Goal: Task Accomplishment & Management: Complete application form

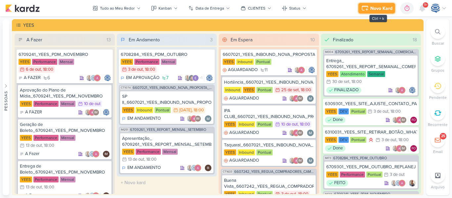
click at [379, 9] on div "Novo Kard" at bounding box center [381, 8] width 22 height 7
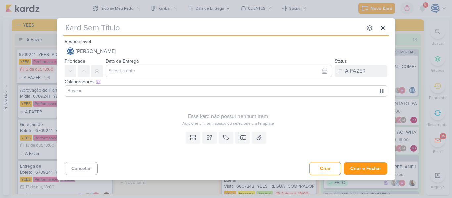
type input "14410091_MARINC_SUBLIME_JARDINS_CRIAÇÃO_MOTION"
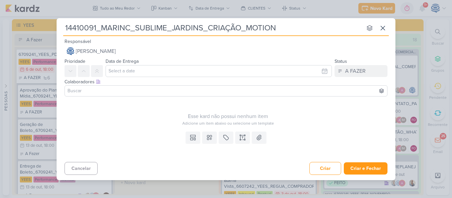
type input "14410091_MARINC_SUBLIME_JARDINS_CRIAÇÃO_MOTION"
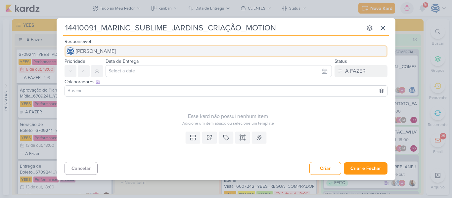
click at [116, 50] on span "[PERSON_NAME]" at bounding box center [96, 51] width 40 height 8
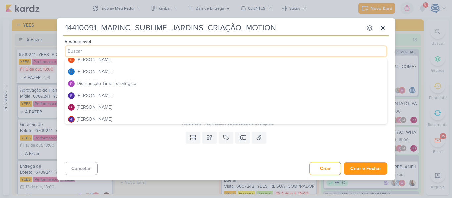
scroll to position [45, 0]
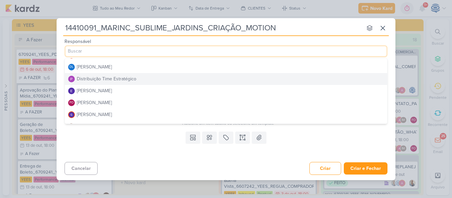
click at [128, 77] on div "Distribuição Time Estratégico" at bounding box center [107, 78] width 60 height 7
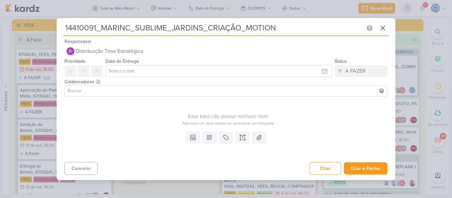
click at [122, 93] on input at bounding box center [225, 91] width 319 height 8
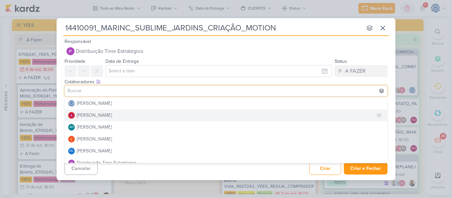
click at [116, 116] on button "[PERSON_NAME]" at bounding box center [226, 115] width 322 height 12
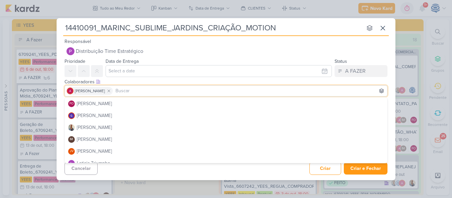
scroll to position [83, 0]
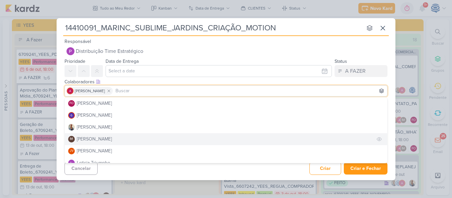
click at [111, 139] on div "[PERSON_NAME]" at bounding box center [94, 139] width 35 height 7
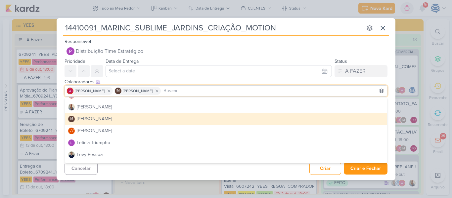
scroll to position [104, 0]
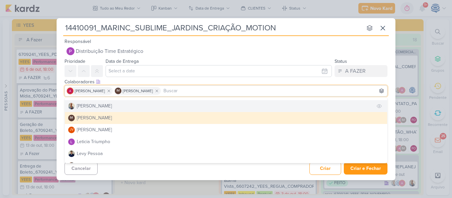
click at [101, 109] on button "[PERSON_NAME]" at bounding box center [226, 106] width 322 height 12
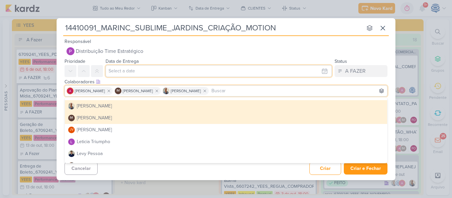
click at [140, 72] on input "text" at bounding box center [218, 71] width 226 height 12
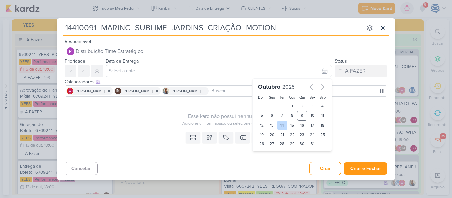
click at [282, 126] on div "14" at bounding box center [282, 125] width 10 height 9
type input "[DATE] 23:59"
click at [267, 157] on div "00 01 02 03 04 05 06 07 08 09 10 11 12 13 14 15 16 17 18 19 20 21 22 23 : 00 05…" at bounding box center [273, 155] width 28 height 8
click at [270, 155] on select "00 01 02 03 04 05 06 07 08 09 10 11 12 13 14 15 16 17 18 19 20 21 22 23" at bounding box center [271, 155] width 9 height 8
select select "18"
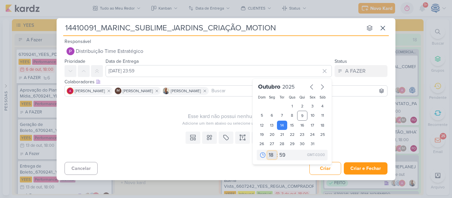
click at [267, 151] on select "00 01 02 03 04 05 06 07 08 09 10 11 12 13 14 15 16 17 18 19 20 21 22 23" at bounding box center [271, 155] width 9 height 8
type input "[DATE] 18:59"
drag, startPoint x: 283, startPoint y: 156, endPoint x: 283, endPoint y: 44, distance: 112.1
click at [283, 44] on div "Responsável Distribuição Time Estratégico [PERSON_NAME] [PERSON_NAME] AG [PERSO…" at bounding box center [226, 106] width 339 height 139
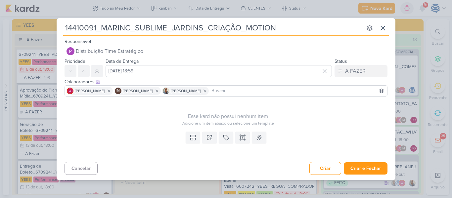
click at [283, 44] on div "Responsável Distribuição Time Estratégico [PERSON_NAME] [PERSON_NAME] AG [PERSO…" at bounding box center [226, 47] width 339 height 20
click at [240, 136] on icon at bounding box center [240, 137] width 0 height 3
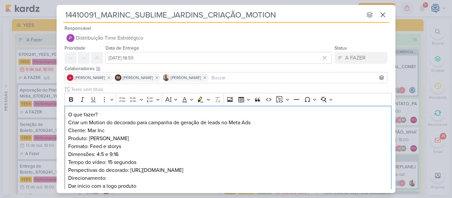
scroll to position [24, 0]
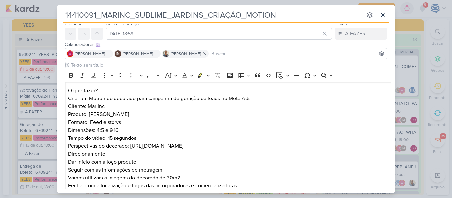
drag, startPoint x: 117, startPoint y: 91, endPoint x: 58, endPoint y: 81, distance: 59.6
click at [58, 81] on div "Clique para deixar o item visível somente à membros da sua organização Rich Tex…" at bounding box center [226, 130] width 339 height 136
click at [69, 77] on icon "Editor toolbar" at bounding box center [71, 75] width 4 height 5
click at [115, 93] on p "O que fazer? Criar um Motion do decorado para campanha de geração de leads no M…" at bounding box center [228, 95] width 320 height 16
click at [286, 95] on p "O que fazer? Criar um Motion do decorado para campanha de geração de leads no M…" at bounding box center [228, 95] width 320 height 16
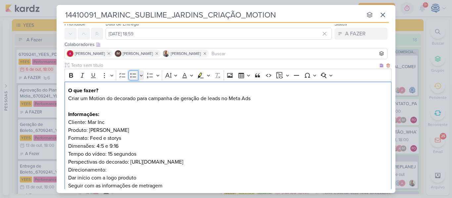
click at [134, 76] on icon "Editor toolbar" at bounding box center [133, 75] width 7 height 7
click at [72, 130] on div "O que fazer? Criar um Motion do decorado para campanha de geração de leads no M…" at bounding box center [227, 146] width 327 height 129
click at [73, 139] on div "O que fazer? Criar um Motion do decorado para campanha de geração de leads no M…" at bounding box center [227, 146] width 327 height 129
click at [75, 146] on li "Formato: Feed e storys Dimensões: 4:5 e 9:16" at bounding box center [231, 142] width 313 height 16
click at [66, 152] on div "O que fazer? Criar um Motion do decorado para campanha de geração de leads no M…" at bounding box center [227, 146] width 327 height 129
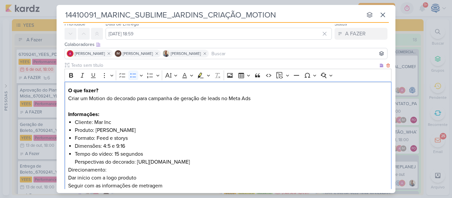
click at [73, 161] on div "O que fazer? Criar um Motion do decorado para campanha de geração de leads no M…" at bounding box center [227, 146] width 327 height 129
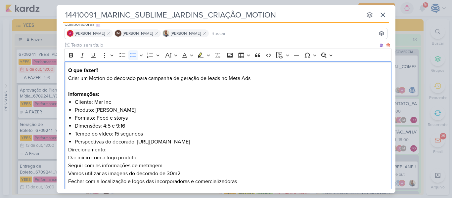
click at [67, 151] on div "O que fazer? Criar um Motion do decorado para campanha de geração de leads no M…" at bounding box center [227, 125] width 327 height 129
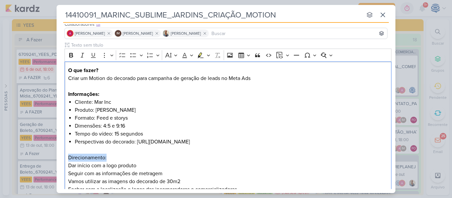
drag, startPoint x: 107, startPoint y: 159, endPoint x: 61, endPoint y: 160, distance: 46.6
click at [61, 160] on div "Clique para deixar o item visível somente à membros da sua organização Rich Tex…" at bounding box center [226, 121] width 339 height 159
click at [71, 54] on icon "Editor toolbar" at bounding box center [71, 55] width 7 height 7
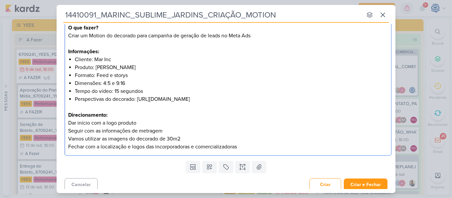
scroll to position [89, 0]
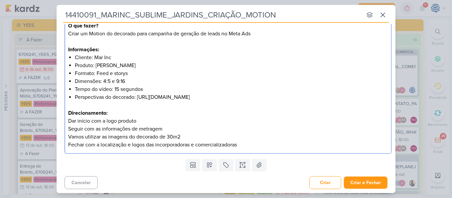
click at [144, 121] on p "Direcionamento: Dar início com a logo produto Seguir com as informações de metr…" at bounding box center [228, 129] width 320 height 40
click at [67, 120] on div "O que fazer? Criar um Motion do decorado para campanha de geração de leads no M…" at bounding box center [227, 85] width 327 height 137
click at [319, 181] on button "Criar" at bounding box center [325, 182] width 32 height 13
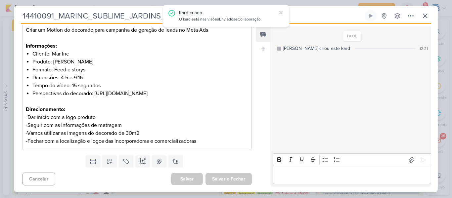
scroll to position [101, 0]
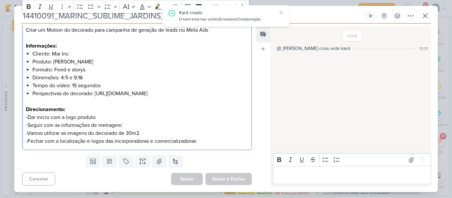
click at [211, 146] on div "O que fazer? Criar um Motion do decorado para campanha de geração de leads no M…" at bounding box center [136, 81] width 229 height 137
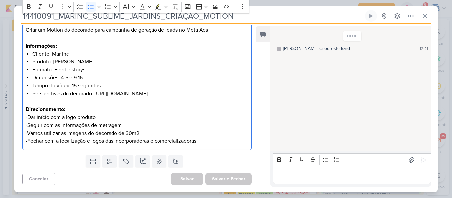
click at [216, 94] on li "Perspectivas do decorado: [URL][DOMAIN_NAME]" at bounding box center [140, 94] width 216 height 8
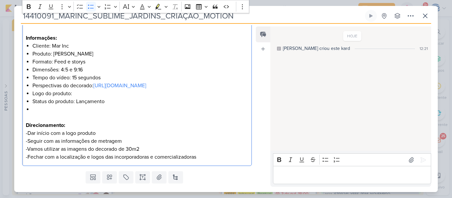
click at [62, 105] on li "Status do produto: Lançamento" at bounding box center [140, 102] width 216 height 8
click at [60, 113] on li "Editor editing area: main" at bounding box center [140, 109] width 216 height 8
click at [85, 98] on li "Logo do produto:" at bounding box center [140, 94] width 216 height 8
click at [92, 113] on li "Logo incorporadores:" at bounding box center [140, 109] width 216 height 8
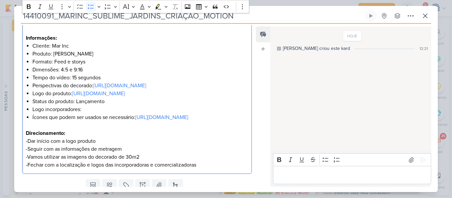
click at [92, 113] on li "Logo incorporadores:" at bounding box center [140, 109] width 216 height 8
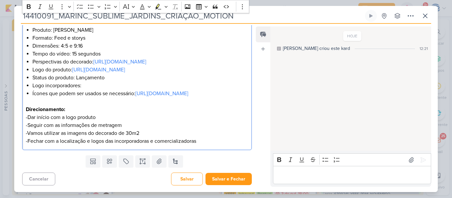
click at [205, 141] on p "Direcionamento: -Dar início com a logo produto -Seguir com as informações de me…" at bounding box center [137, 125] width 222 height 40
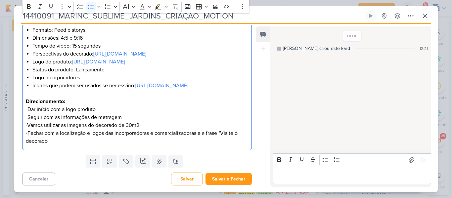
click at [238, 90] on li "Ícones que podem ser usados se necessário: [URL][DOMAIN_NAME]" at bounding box center [140, 86] width 216 height 8
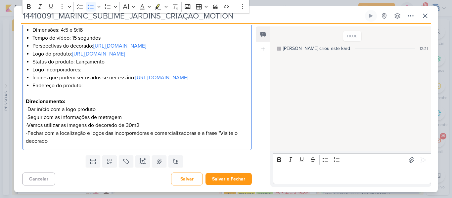
click at [125, 74] on li "Logo incorporadores:" at bounding box center [140, 70] width 216 height 8
click at [95, 74] on li "Logo incorporadores: [URL][DOMAIN_NAME]" at bounding box center [140, 70] width 216 height 8
click at [76, 74] on li "Logo incorporadores: [URL][DOMAIN_NAME]" at bounding box center [140, 70] width 216 height 8
click at [91, 74] on li "Logo incorporadoras: [URL][DOMAIN_NAME]" at bounding box center [140, 70] width 216 height 8
click at [216, 74] on li "Logo incorporadoras: [URL][DOMAIN_NAME]" at bounding box center [140, 70] width 216 height 8
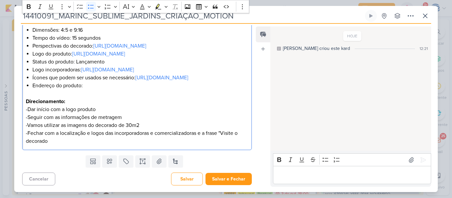
click at [86, 90] on li "Endereço do produto:" at bounding box center [140, 86] width 216 height 8
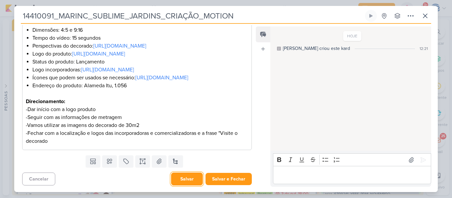
click at [181, 179] on button "Salvar" at bounding box center [187, 179] width 32 height 13
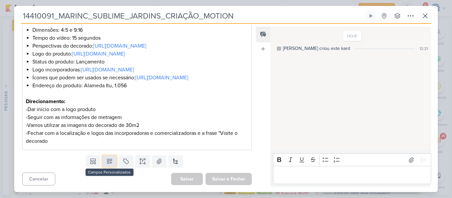
click at [109, 162] on icon at bounding box center [109, 161] width 5 height 5
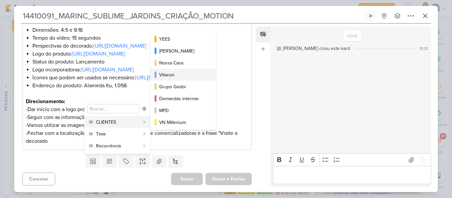
scroll to position [120, 0]
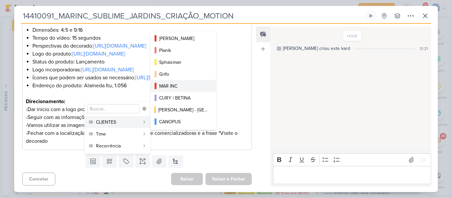
click at [174, 84] on div "MAR INC" at bounding box center [183, 86] width 49 height 7
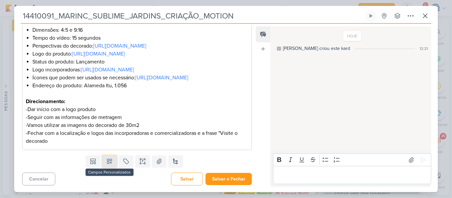
click at [104, 167] on button at bounding box center [109, 161] width 15 height 12
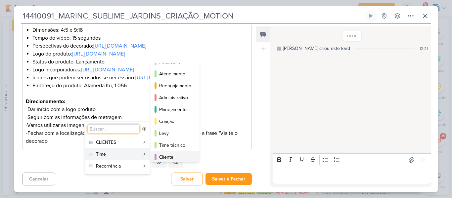
scroll to position [60, 0]
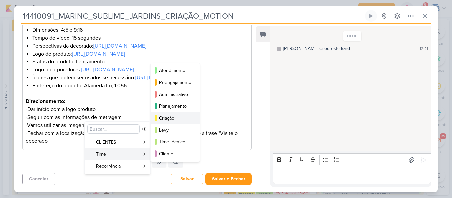
click at [171, 119] on div "Criação" at bounding box center [175, 118] width 32 height 7
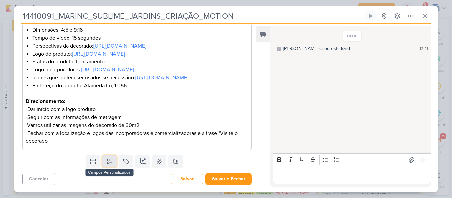
click at [103, 167] on button at bounding box center [109, 161] width 15 height 12
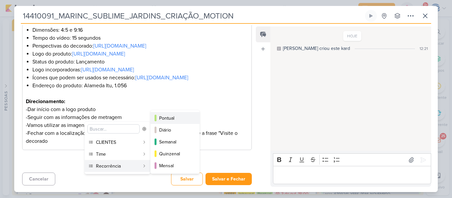
click at [169, 119] on div "Pontual" at bounding box center [175, 118] width 32 height 7
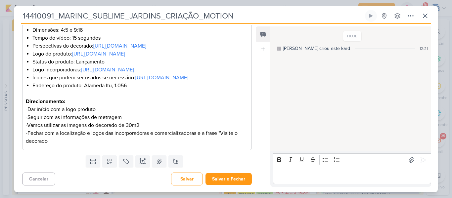
scroll to position [193, 0]
click at [183, 181] on button "Salvar" at bounding box center [187, 179] width 32 height 13
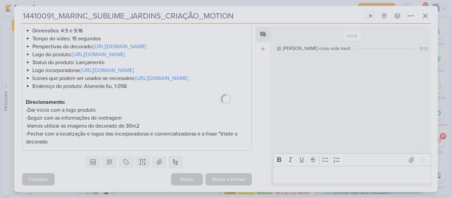
scroll to position [192, 0]
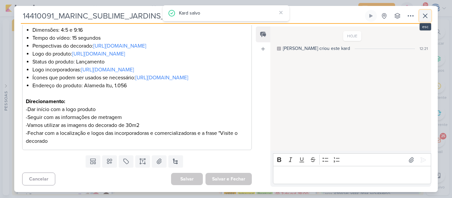
click at [423, 14] on icon at bounding box center [425, 16] width 8 height 8
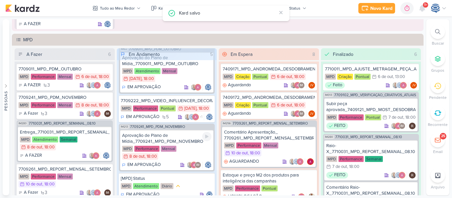
scroll to position [19, 0]
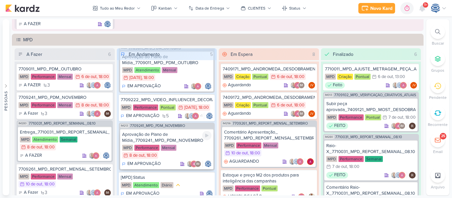
click at [207, 159] on div "MPD Performance Mensal 8/10 [DATE] 18:00" at bounding box center [167, 152] width 90 height 15
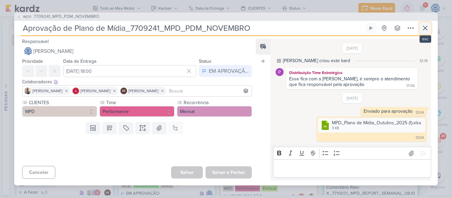
click at [425, 27] on icon at bounding box center [425, 28] width 8 height 8
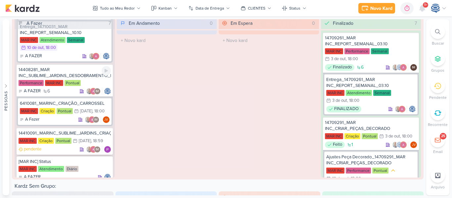
scroll to position [409, 0]
click at [89, 78] on div "14408281_MAR INC_SUBLIME_JARDINS_DESDOBRAMENTO_PEÇAS_META_ADS" at bounding box center [65, 73] width 92 height 12
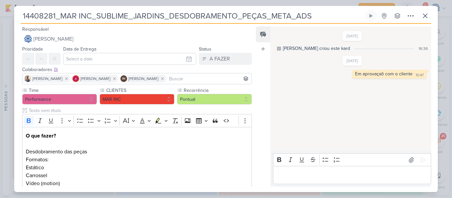
drag, startPoint x: 55, startPoint y: 19, endPoint x: 13, endPoint y: 15, distance: 42.2
click at [13, 15] on div "14408281_MAR INC_SUBLIME_JARDINS_DESDOBRAMENTO_PEÇAS_META_ADS Criado por mim" at bounding box center [226, 99] width 452 height 198
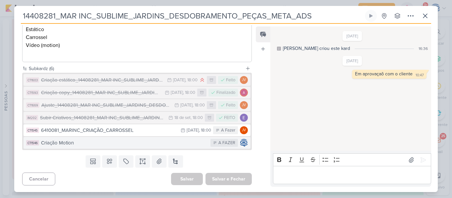
click at [162, 141] on div "Criação Motion" at bounding box center [124, 143] width 166 height 8
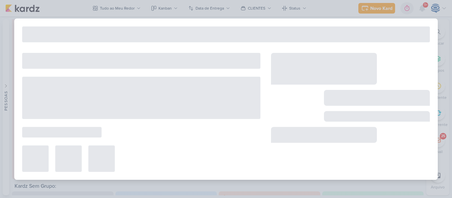
type input "Criação Motion"
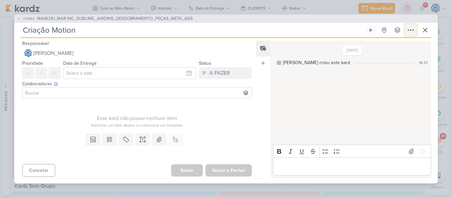
click at [407, 30] on icon at bounding box center [410, 30] width 8 height 8
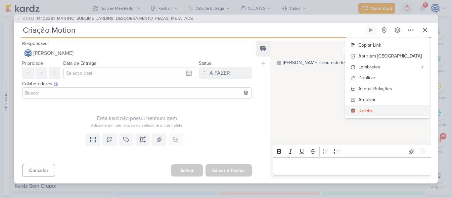
click at [373, 110] on div "Deletar" at bounding box center [365, 110] width 15 height 7
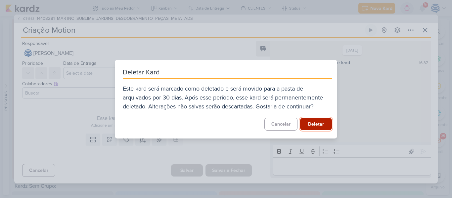
click at [321, 125] on button "Deletar" at bounding box center [316, 124] width 32 height 12
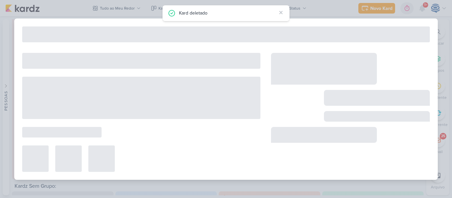
type input "14408281_MAR INC_SUBLIME_JARDINS_DESDOBRAMENTO_PEÇAS_META_ADS"
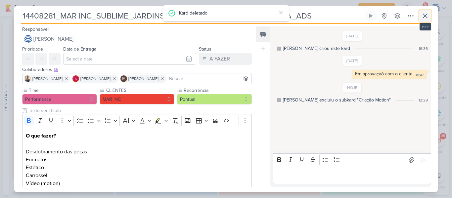
click at [425, 16] on icon at bounding box center [425, 16] width 4 height 4
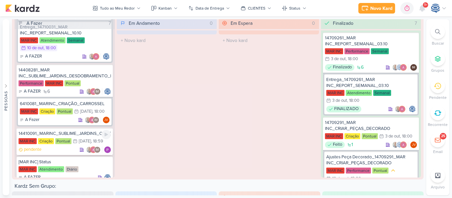
click at [78, 137] on div "14410091_MARINC_SUBLIME_JARDINS_CRIAÇÃO_MOTION" at bounding box center [65, 134] width 92 height 6
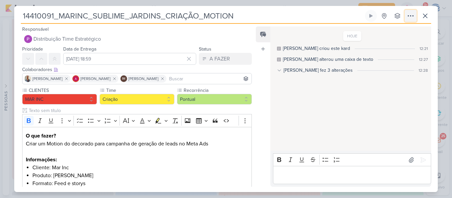
click at [410, 15] on icon at bounding box center [410, 16] width 8 height 8
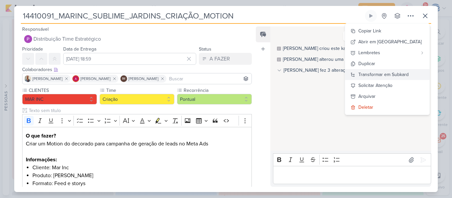
click at [387, 71] on div "Transformar em Subkard" at bounding box center [383, 74] width 50 height 7
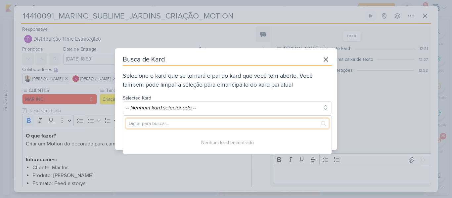
click at [214, 120] on input "text" at bounding box center [227, 123] width 203 height 10
paste input "14408281"
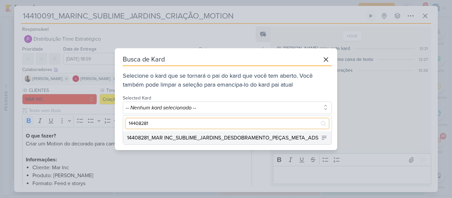
type input "14408281"
click at [188, 134] on div "14408281_MAR INC_SUBLIME_JARDINS_DESDOBRAMENTO_PEÇAS_META_ADS" at bounding box center [222, 138] width 191 height 8
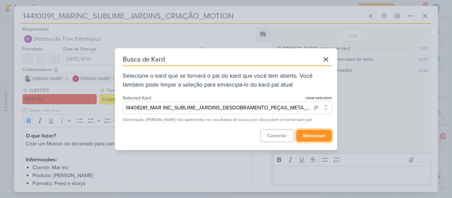
click at [314, 133] on button "selecionar" at bounding box center [314, 136] width 36 height 12
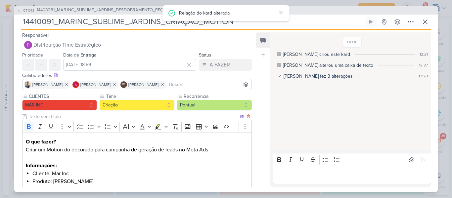
scroll to position [199, 0]
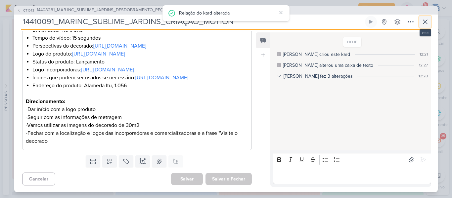
click at [422, 19] on icon at bounding box center [425, 22] width 8 height 8
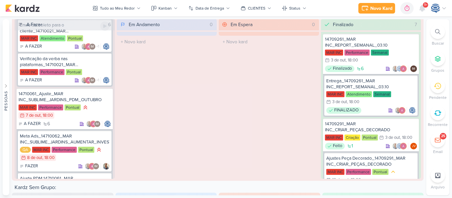
scroll to position [144, 0]
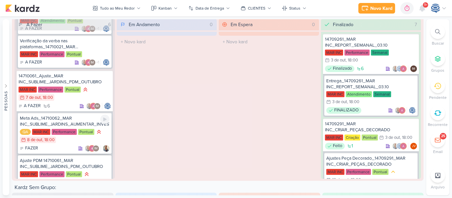
click at [75, 121] on div "Meta Ads_14710062_MAR INC_SUBLIME_JARDINS_AUMENTAR_INVESTIMENTO_CAMPANHA" at bounding box center [65, 121] width 90 height 12
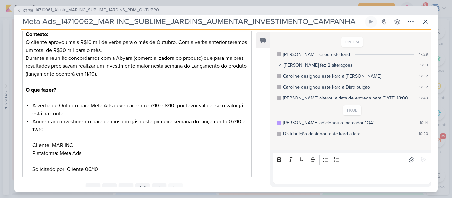
scroll to position [0, 0]
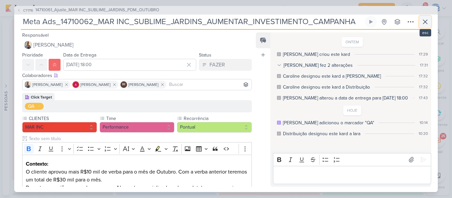
click at [428, 19] on icon at bounding box center [425, 22] width 8 height 8
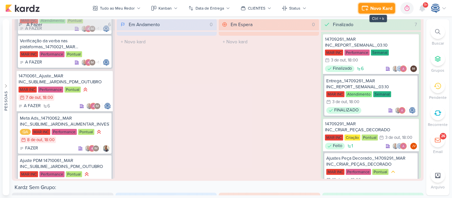
click at [381, 11] on div "Novo Kard" at bounding box center [381, 8] width 22 height 7
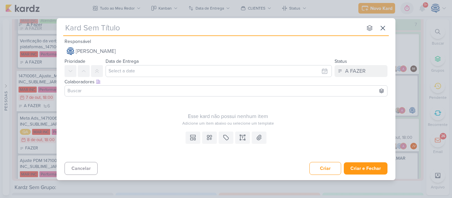
type input "14710091_MARINC_SUBLIME_JARDINS_CRIAÇÃO_CAMPANHA_SALVADOR_META_ADS"
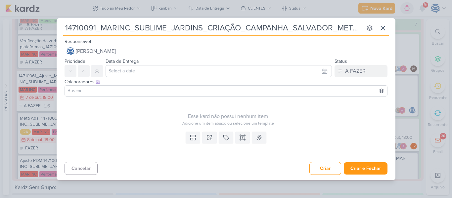
scroll to position [0, 16]
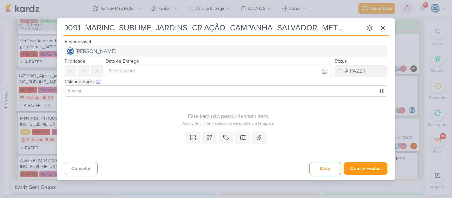
type input "14710091_MARINC_SUBLIME_JARDINS_CRIAÇÃO_CAMPANHA_SALVADOR_META_ADS"
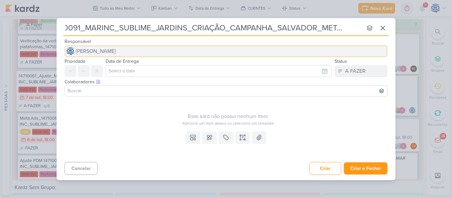
scroll to position [0, 0]
click at [116, 54] on span "[PERSON_NAME]" at bounding box center [96, 51] width 40 height 8
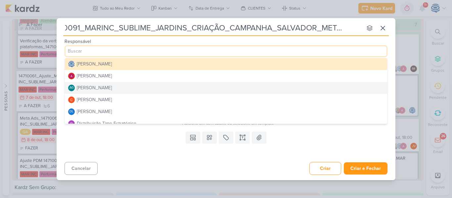
scroll to position [25, 0]
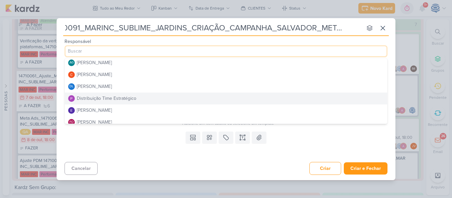
click at [155, 95] on button "Distribuição Time Estratégico" at bounding box center [226, 99] width 322 height 12
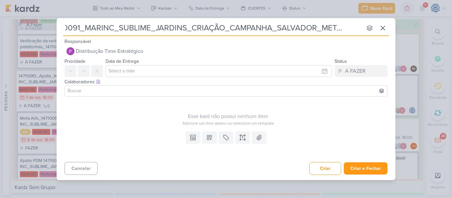
click at [124, 93] on input at bounding box center [225, 91] width 319 height 8
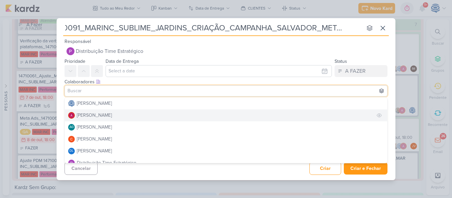
click at [109, 115] on div "[PERSON_NAME]" at bounding box center [94, 115] width 35 height 7
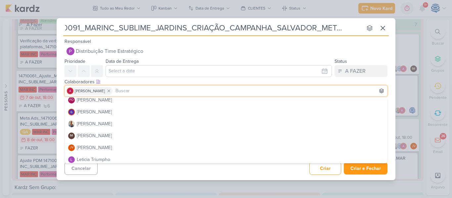
scroll to position [87, 0]
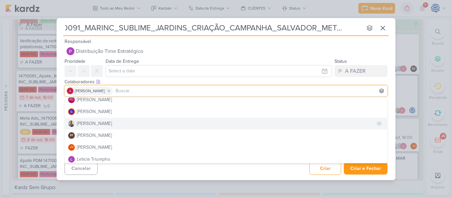
click at [108, 121] on button "[PERSON_NAME]" at bounding box center [226, 124] width 322 height 12
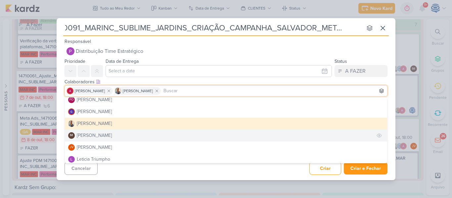
click at [108, 135] on div "[PERSON_NAME]" at bounding box center [94, 135] width 35 height 7
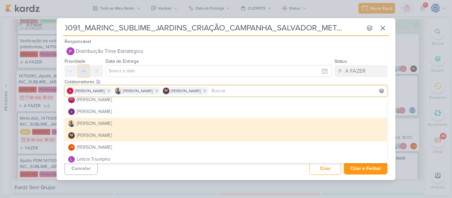
click at [89, 70] on button at bounding box center [84, 71] width 12 height 12
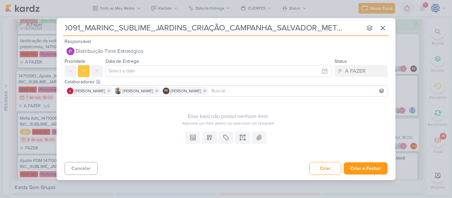
click at [124, 77] on div "Colaboradores Este kard pode ser visível a usuários da sua organização Este kar…" at bounding box center [226, 88] width 339 height 22
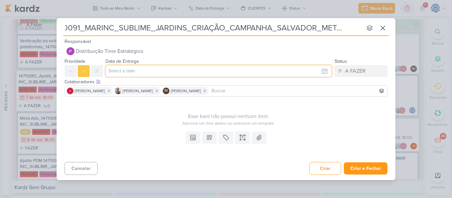
click at [125, 74] on input "text" at bounding box center [218, 71] width 226 height 12
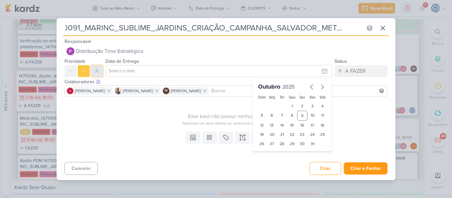
click at [96, 70] on icon at bounding box center [96, 70] width 5 height 5
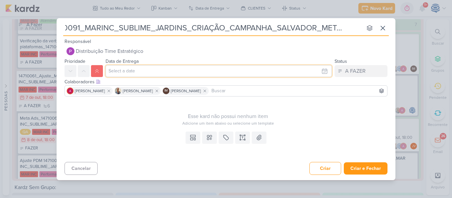
click at [123, 68] on input "text" at bounding box center [218, 71] width 226 height 12
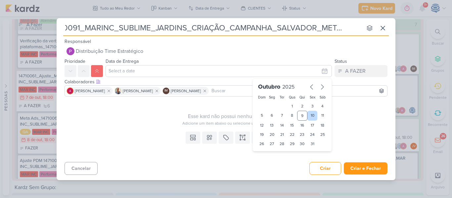
click at [311, 118] on div "10" at bounding box center [312, 116] width 10 height 10
type input "10 de outubro de 2025 às 23:59"
click at [269, 153] on select "00 01 02 03 04 05 06 07 08 09 10 11 12 13 14 15 16 17 18 19 20 21 22 23" at bounding box center [271, 155] width 9 height 8
select select "18"
click at [267, 151] on select "00 01 02 03 04 05 06 07 08 09 10 11 12 13 14 15 16 17 18 19 20 21 22 23" at bounding box center [271, 155] width 9 height 8
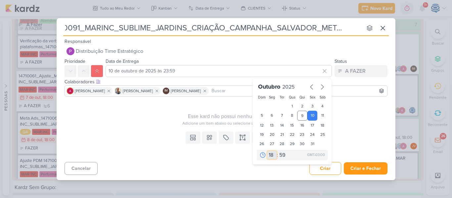
type input "[DATE] 18:59"
click at [283, 157] on select "00 05 10 15 20 25 30 35 40 45 50 55 59" at bounding box center [282, 155] width 9 height 8
select select "0"
click at [278, 151] on select "00 05 10 15 20 25 30 35 40 45 50 55 59" at bounding box center [282, 155] width 9 height 8
type input "[DATE] 18:00"
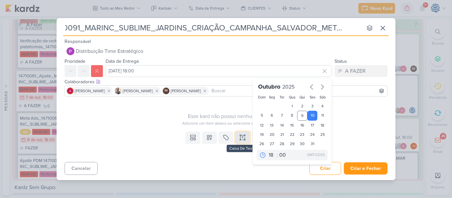
click at [240, 138] on icon at bounding box center [242, 137] width 7 height 7
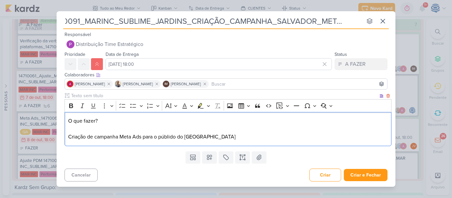
click at [68, 122] on p "O que fazer? Criação de campanha Meta Ads para o públido do [GEOGRAPHIC_DATA]" at bounding box center [228, 129] width 320 height 24
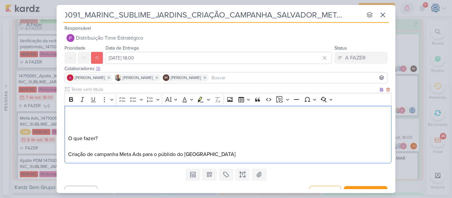
click at [91, 113] on p "Editor editing area: main" at bounding box center [228, 115] width 320 height 8
drag, startPoint x: 91, startPoint y: 113, endPoint x: 66, endPoint y: 106, distance: 26.0
click at [66, 106] on div "Contexto: O que fazer? Criação de campanha Meta Ads para o públido do [GEOGRAPH…" at bounding box center [227, 135] width 327 height 58
click at [71, 98] on icon "Editor toolbar" at bounding box center [71, 99] width 4 height 5
drag, startPoint x: 101, startPoint y: 138, endPoint x: 59, endPoint y: 140, distance: 42.7
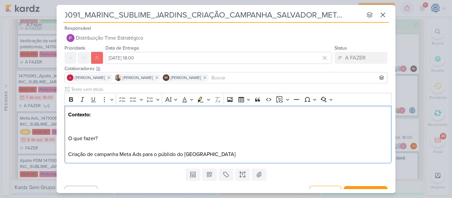
click at [59, 140] on div "Clique para deixar o item visível somente à membros da sua organização Rich Tex…" at bounding box center [226, 126] width 339 height 80
click at [69, 101] on icon "Editor toolbar" at bounding box center [71, 99] width 7 height 7
click at [85, 148] on p "O que fazer? Criação de campanha Meta Ads para o públido do [GEOGRAPHIC_DATA]" at bounding box center [228, 147] width 320 height 24
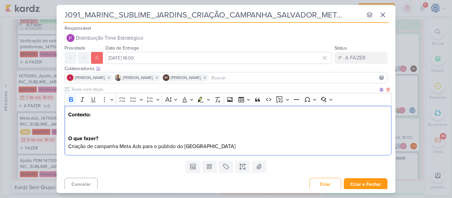
click at [96, 117] on p "Contexto:" at bounding box center [228, 115] width 320 height 8
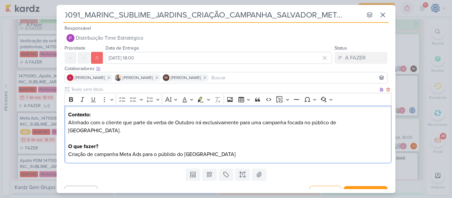
click at [172, 145] on p "O que fazer? Criação de campanha Meta Ads para o públido do [GEOGRAPHIC_DATA]" at bounding box center [228, 150] width 320 height 16
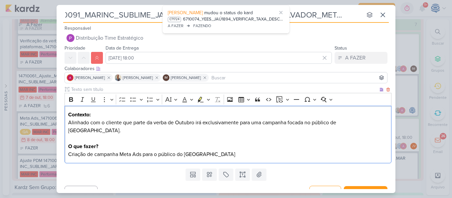
click at [360, 125] on p "Alinhado com o cliente que parte da verba de Outubro irá exclusivamente para um…" at bounding box center [228, 127] width 320 height 16
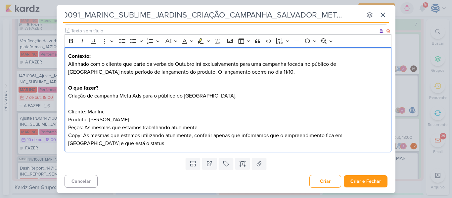
scroll to position [59, 0]
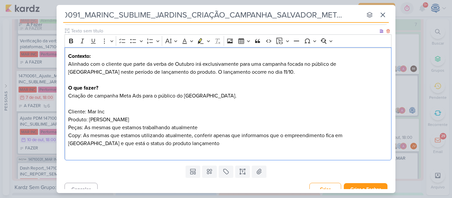
click at [69, 112] on p "O que fazer? Criação de campanha Meta Ads para o público do [GEOGRAPHIC_DATA]. …" at bounding box center [228, 108] width 320 height 48
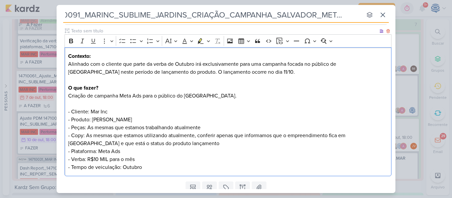
click at [176, 142] on p "- Copy: As mesmas que estamos utilizando atualmente, conferir apenas que inform…" at bounding box center [228, 152] width 320 height 40
click at [210, 130] on p "O que fazer? Criação de campanha Meta Ads para o público do Salvador. - Cliente…" at bounding box center [228, 108] width 320 height 48
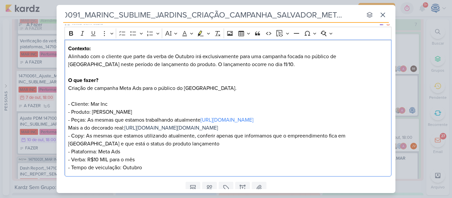
scroll to position [106, 0]
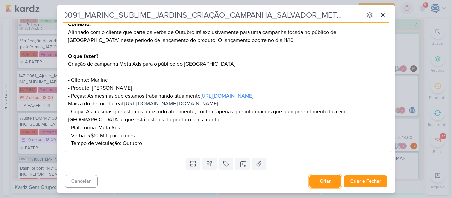
click at [321, 183] on button "Criar" at bounding box center [325, 181] width 32 height 13
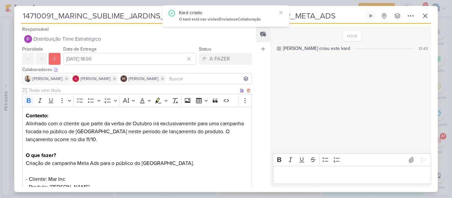
scroll to position [133, 0]
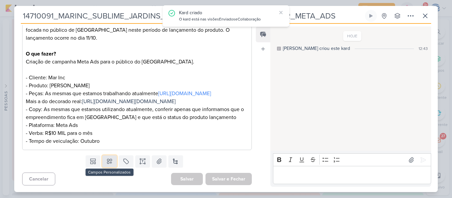
click at [108, 164] on icon at bounding box center [109, 161] width 7 height 7
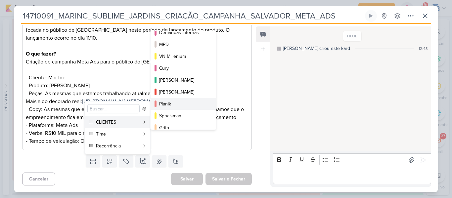
scroll to position [120, 0]
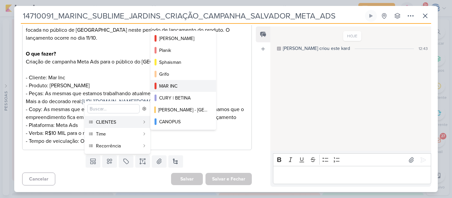
click at [178, 88] on div "MAR INC" at bounding box center [183, 86] width 49 height 7
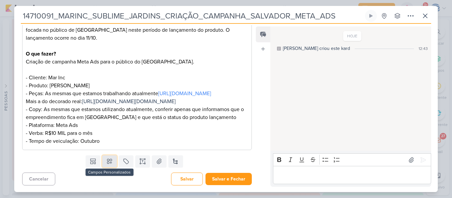
click at [108, 167] on button at bounding box center [109, 161] width 15 height 12
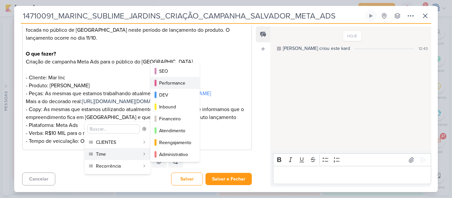
click at [168, 85] on div "Performance" at bounding box center [175, 83] width 32 height 7
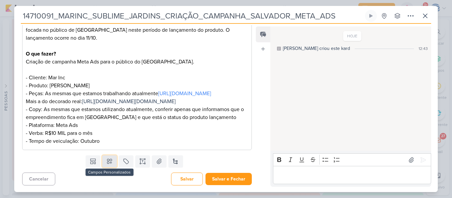
click at [107, 164] on icon at bounding box center [109, 161] width 5 height 5
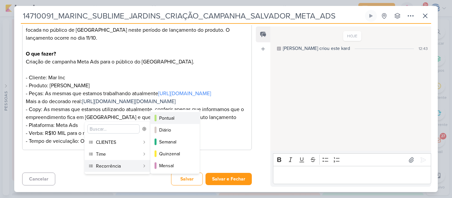
click at [178, 113] on button "Pontual" at bounding box center [174, 118] width 49 height 12
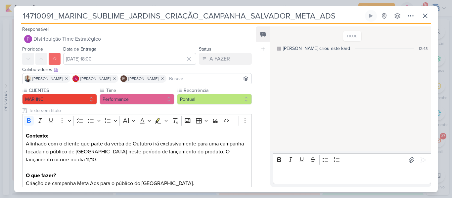
scroll to position [153, 0]
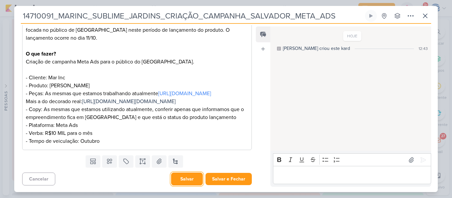
click at [179, 182] on button "Salvar" at bounding box center [187, 179] width 32 height 13
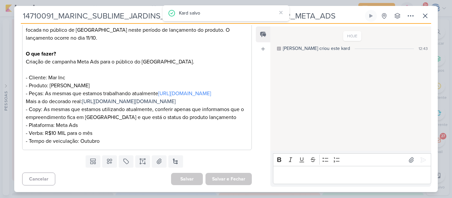
scroll to position [0, 0]
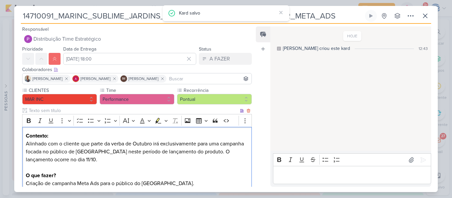
click at [197, 171] on p "Editor editing area: main" at bounding box center [137, 168] width 222 height 8
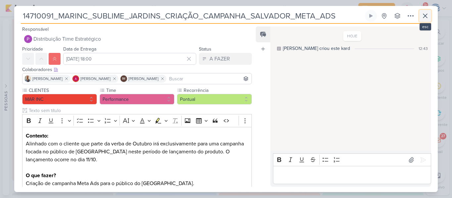
click at [426, 15] on icon at bounding box center [425, 16] width 4 height 4
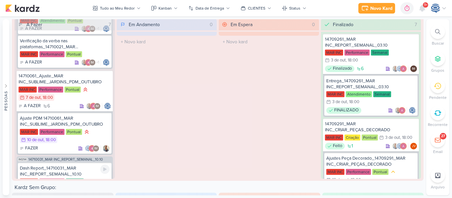
scroll to position [471, 0]
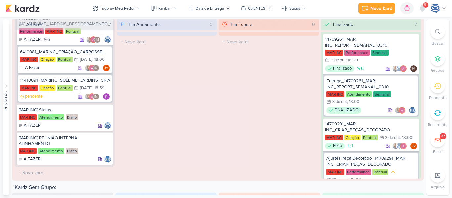
click at [439, 31] on icon at bounding box center [437, 31] width 5 height 5
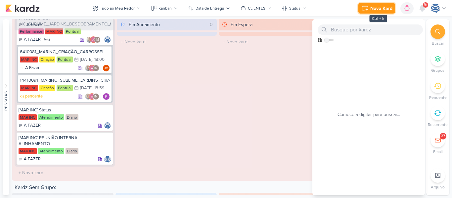
click at [374, 13] on button "Novo Kard" at bounding box center [376, 8] width 37 height 11
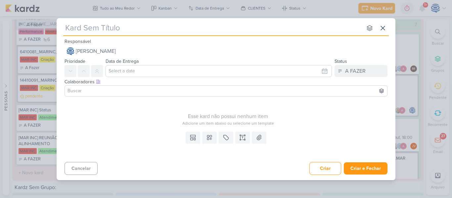
type input "[URL][DOMAIN_NAME][DOMAIN_NAME]"
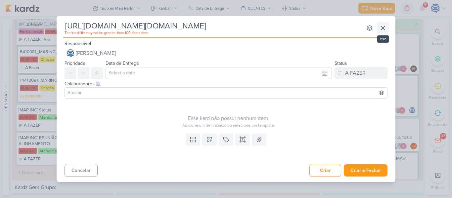
type input "[URL][DOMAIN_NAME][DOMAIN_NAME]"
click at [385, 23] on button at bounding box center [383, 28] width 12 height 12
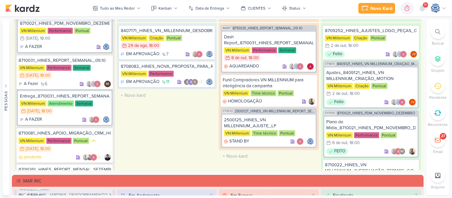
scroll to position [794, 0]
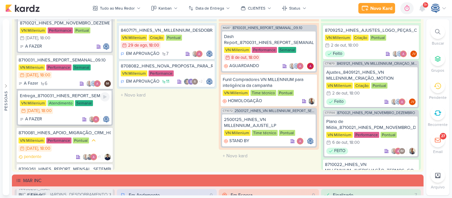
click at [74, 98] on div "Entrega_8710031_HINES_REPORT_SEMANAL_09.10" at bounding box center [65, 96] width 90 height 6
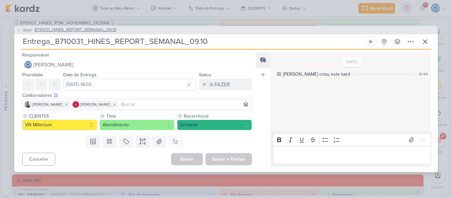
click at [94, 31] on span "8710031_HINES_REPORT_SEMANAL_09.10" at bounding box center [75, 30] width 82 height 7
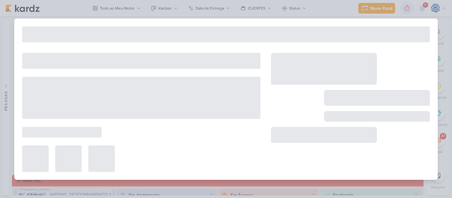
type input "8710031_HINES_REPORT_SEMANAL_09.10"
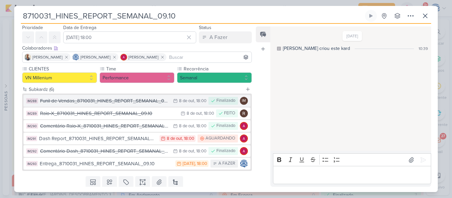
scroll to position [22, 0]
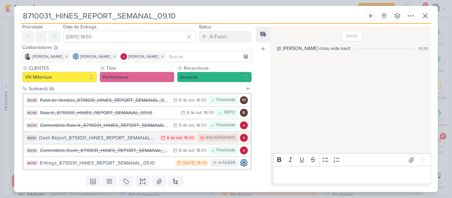
click at [80, 137] on div "Dash Report_8710031_HINES_REPORT_SEMANAL_09.10" at bounding box center [97, 138] width 117 height 8
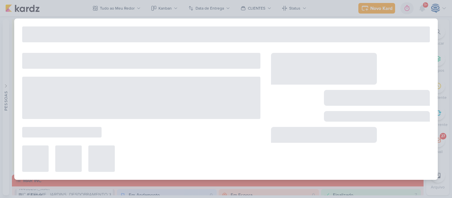
type input "Dash Report_8710031_HINES_REPORT_SEMANAL_09.10"
type input "[DATE] 18:00"
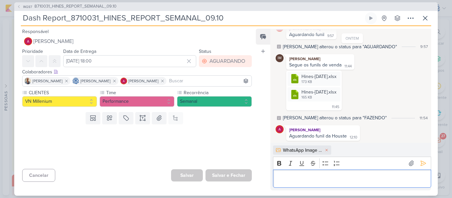
scroll to position [95, 0]
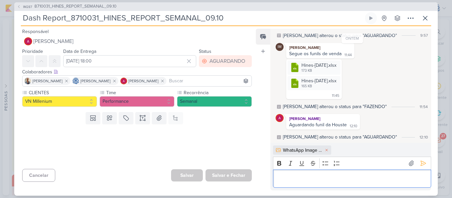
click at [305, 183] on div "Editor editing area: main" at bounding box center [352, 179] width 158 height 18
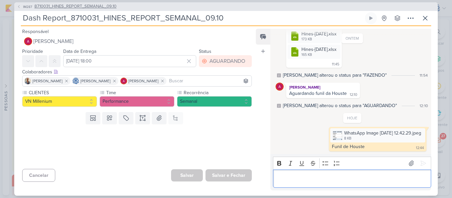
click at [75, 8] on span "8710031_HINES_REPORT_SEMANAL_09.10" at bounding box center [75, 6] width 82 height 7
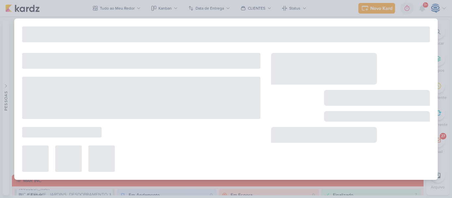
type input "8710031_HINES_REPORT_SEMANAL_09.10"
type input "[DATE] 18:00"
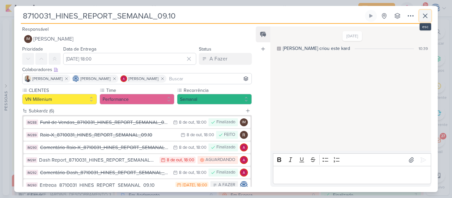
click at [427, 16] on icon at bounding box center [425, 16] width 8 height 8
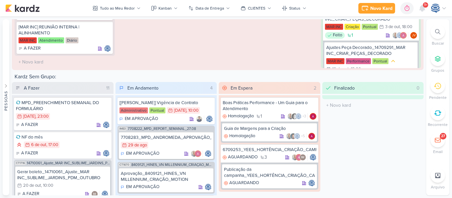
scroll to position [1128, 0]
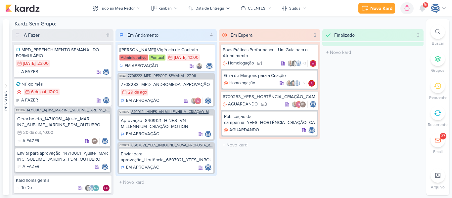
click at [153, 111] on span "8409121_HINES_VN MILLENNIUM_CRIAÇÃO_MOTION" at bounding box center [172, 112] width 82 height 4
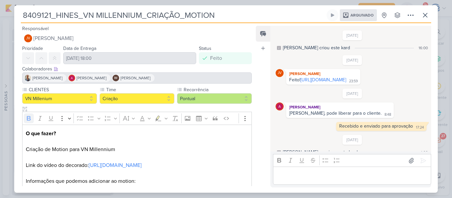
scroll to position [18, 0]
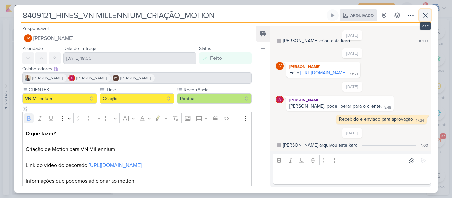
click at [423, 15] on icon at bounding box center [425, 15] width 8 height 8
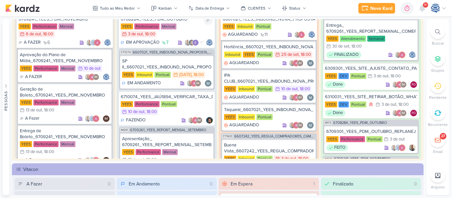
scroll to position [0, 0]
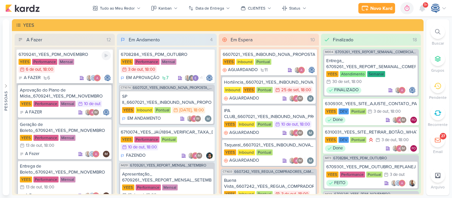
click at [56, 80] on div "A FAZER 6" at bounding box center [65, 78] width 92 height 7
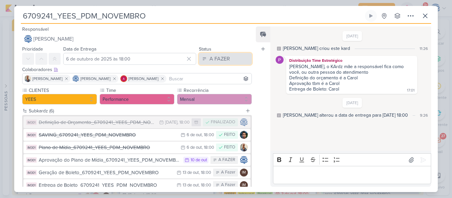
click at [216, 60] on div "A FAZER" at bounding box center [219, 59] width 20 height 8
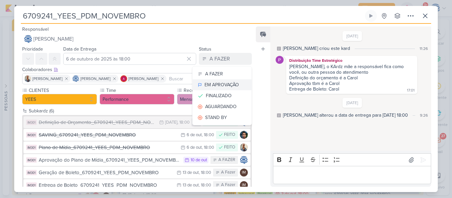
click at [215, 86] on div "EM APROVAÇÃO" at bounding box center [221, 84] width 34 height 7
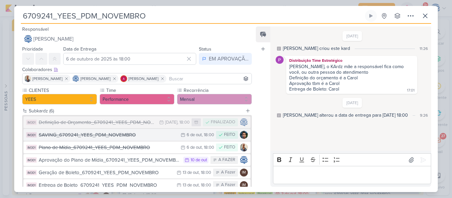
click at [130, 137] on div "SAVING_6709241_YEES_PDM_NOVEMBRO" at bounding box center [108, 135] width 139 height 8
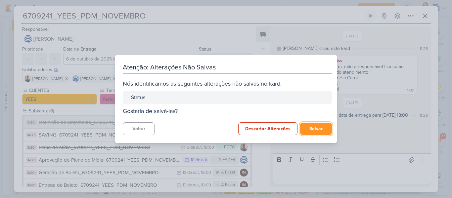
click at [312, 127] on button "Salvar" at bounding box center [316, 129] width 32 height 12
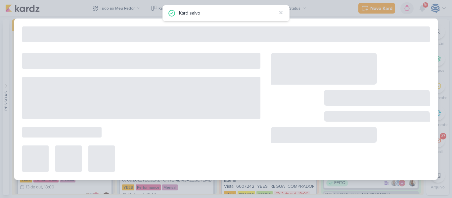
type input "SAVING_6709241_YEES_PDM_NOVEMBRO"
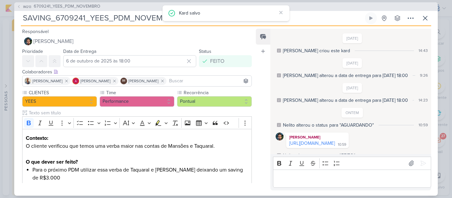
scroll to position [19, 0]
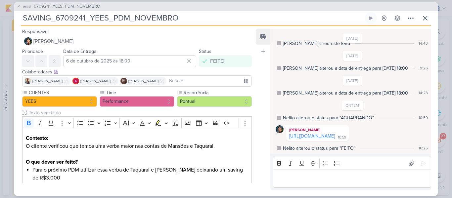
click at [324, 133] on link "[URL][DOMAIN_NAME]" at bounding box center [312, 136] width 46 height 6
drag, startPoint x: 179, startPoint y: 19, endPoint x: 2, endPoint y: 19, distance: 176.5
click at [2, 19] on div "IM213 6709241_YEES_PDM_NOVEMBRO SAVING_6709241_YEES_PDM_NOVEMBRO" at bounding box center [226, 99] width 452 height 198
click at [426, 20] on icon at bounding box center [425, 18] width 4 height 4
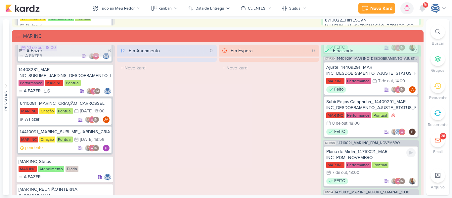
scroll to position [394, 0]
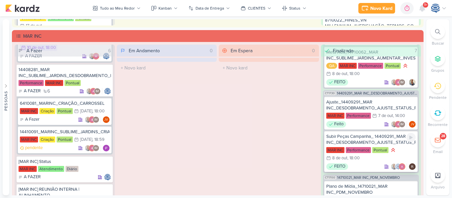
click at [382, 139] on div "Subir Peças Campanha_ 14409291_MAR INC_DESDOBRAMENTO_AJUSTE_STATUS_PRODUTO" at bounding box center [371, 140] width 90 height 12
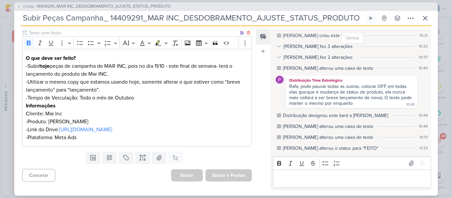
scroll to position [80, 0]
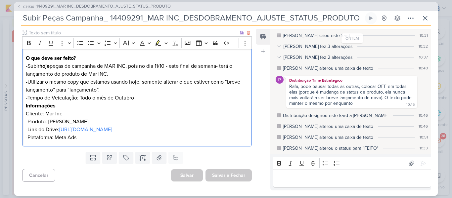
drag, startPoint x: 245, startPoint y: 131, endPoint x: 59, endPoint y: 130, distance: 186.1
click at [59, 130] on div "O que deve ser feito? -Subir hoje peças de campanha de MAR INC, pois no dia 11/…" at bounding box center [136, 98] width 229 height 98
copy p "[URL][DOMAIN_NAME]"
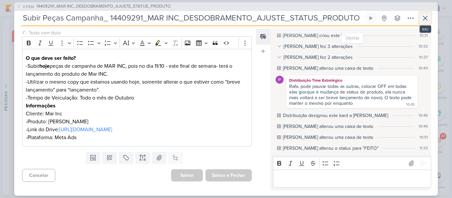
click at [424, 19] on icon at bounding box center [425, 18] width 4 height 4
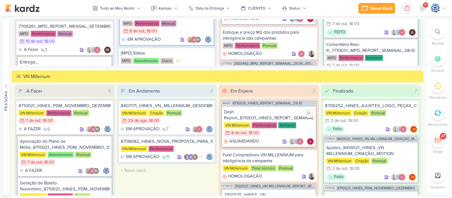
scroll to position [714, 0]
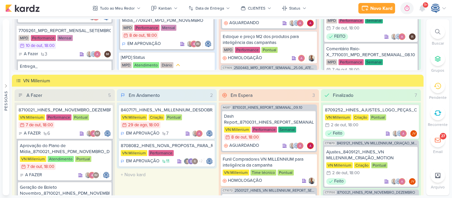
click at [435, 30] on icon at bounding box center [437, 31] width 5 height 5
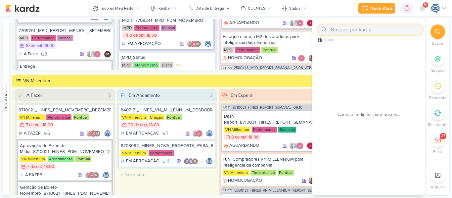
paste input "14709291"
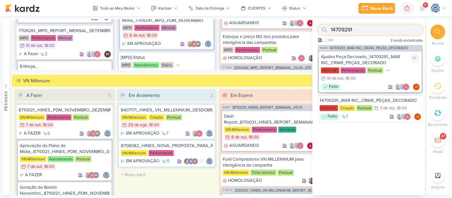
type input "14709291"
click at [393, 56] on div "Ajustes Peça Decorado_14709291_MAR INC_CRIAR_PEÇAS_DECORADO" at bounding box center [370, 60] width 99 height 12
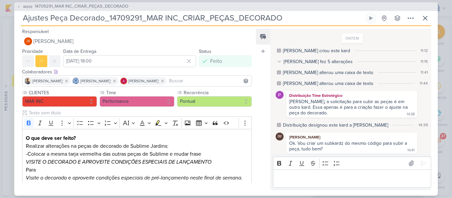
scroll to position [135, 0]
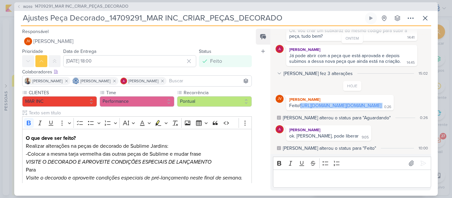
drag, startPoint x: 393, startPoint y: 105, endPoint x: 285, endPoint y: 89, distance: 109.4
click at [285, 95] on div "JV Joney Viana Feito! https://drive.google.com/drive/folders/1sNI5d8H1uyPQw-40U…" at bounding box center [351, 103] width 153 height 16
copy div "[URL][DOMAIN_NAME][DOMAIN_NAME]"
click at [314, 175] on p "Editor editing area: main" at bounding box center [351, 179] width 151 height 8
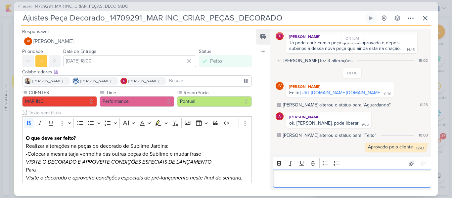
scroll to position [148, 0]
